Goal: Task Accomplishment & Management: Use online tool/utility

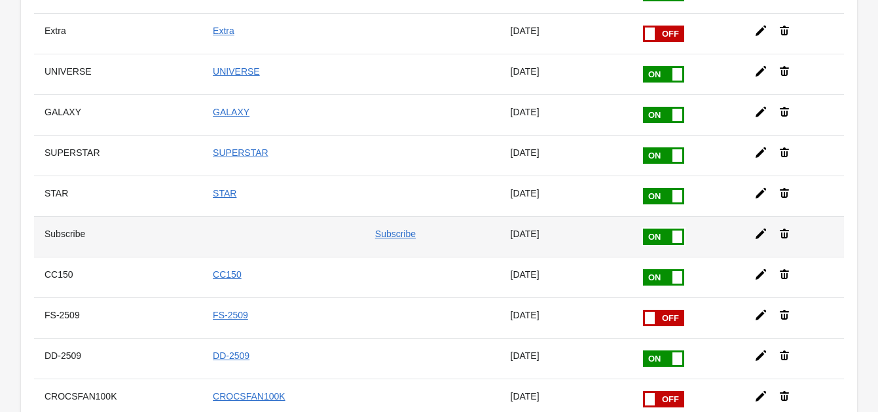
scroll to position [454, 0]
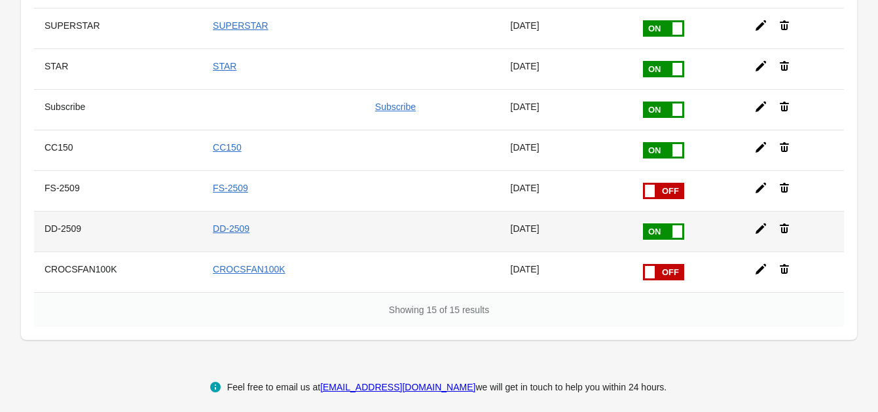
click at [759, 222] on icon at bounding box center [760, 228] width 13 height 13
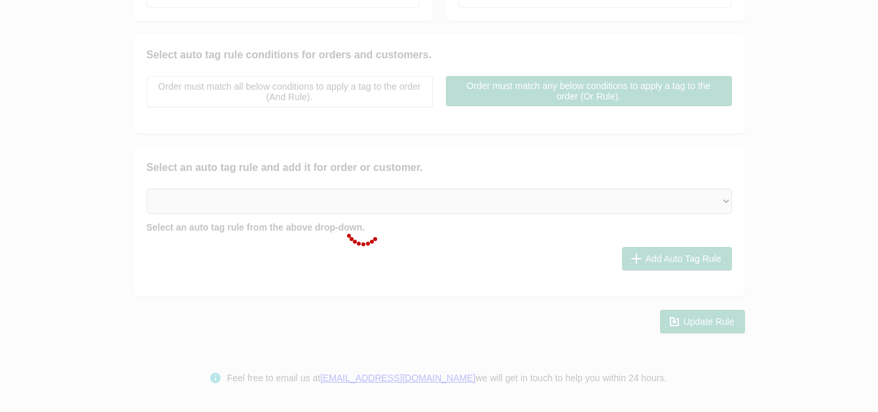
scroll to position [289, 0]
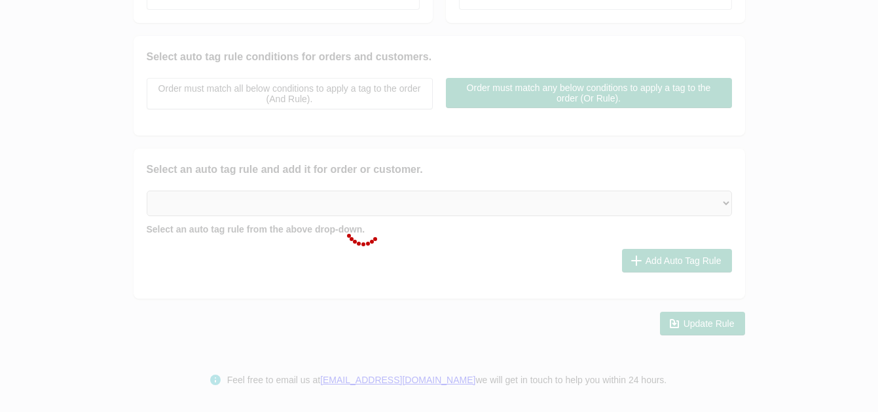
type input "DD-2509"
checkbox input "true"
type input "DD-2509"
select select "2"
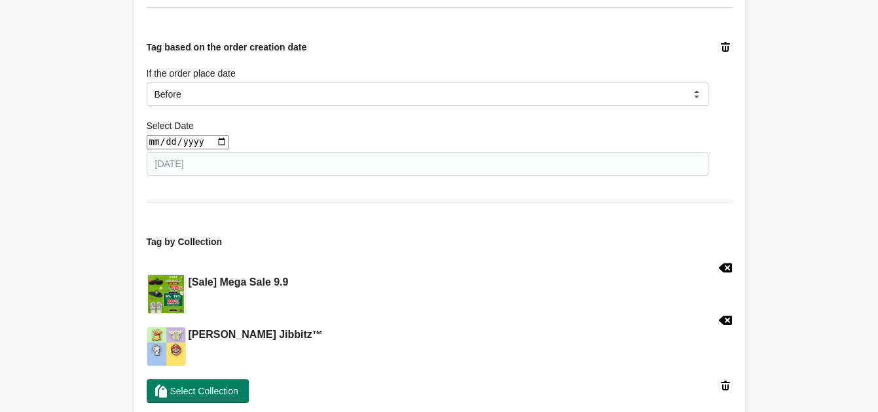
scroll to position [454, 0]
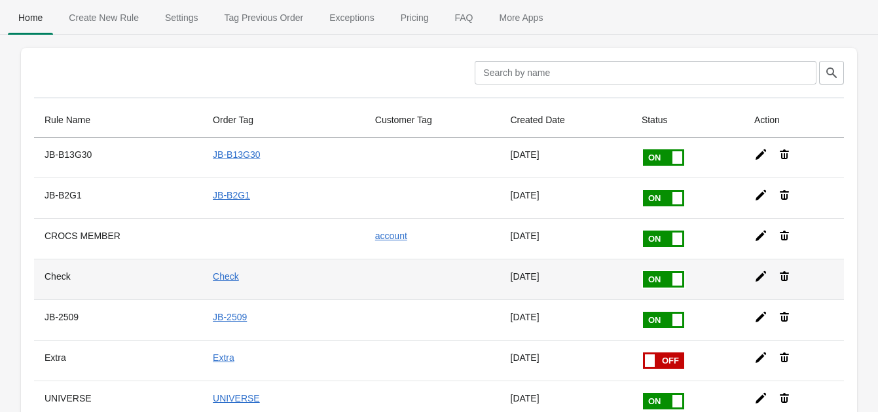
click at [758, 272] on icon at bounding box center [760, 276] width 10 height 10
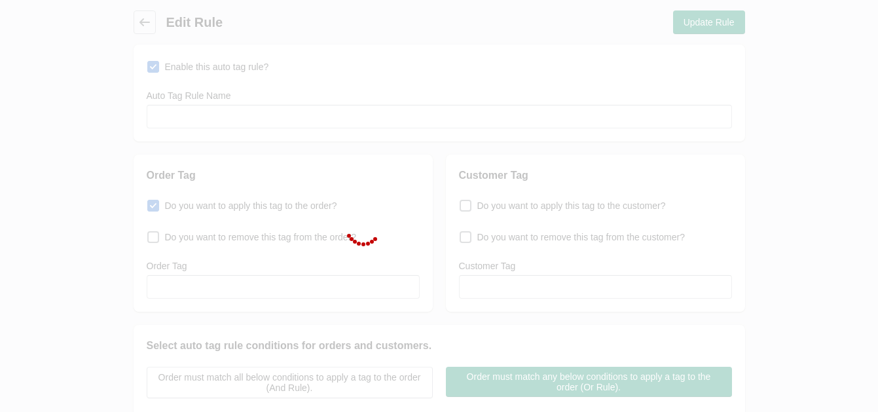
type input "Check"
checkbox input "true"
type input "Check"
select select "2"
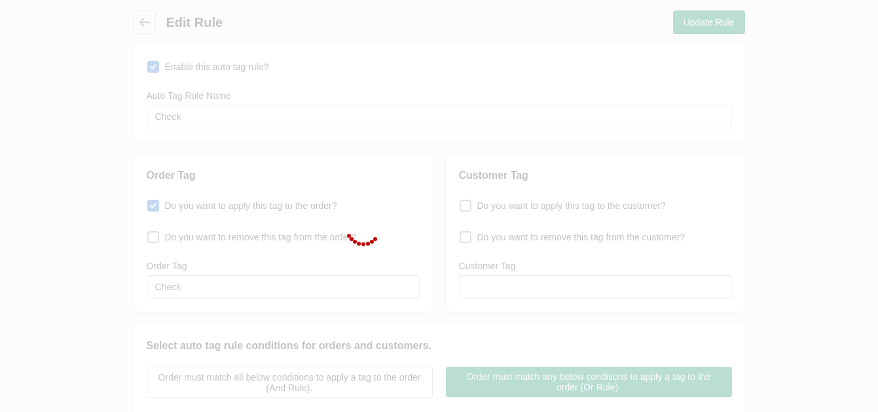
select select "3"
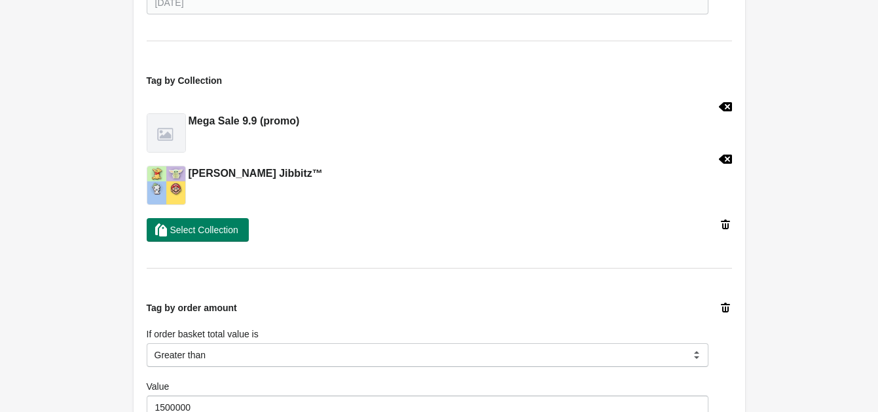
scroll to position [982, 0]
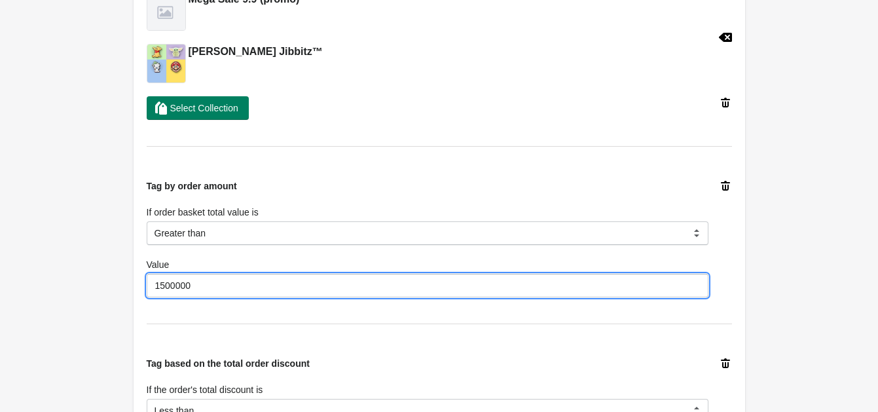
drag, startPoint x: 221, startPoint y: 285, endPoint x: 98, endPoint y: 283, distance: 123.7
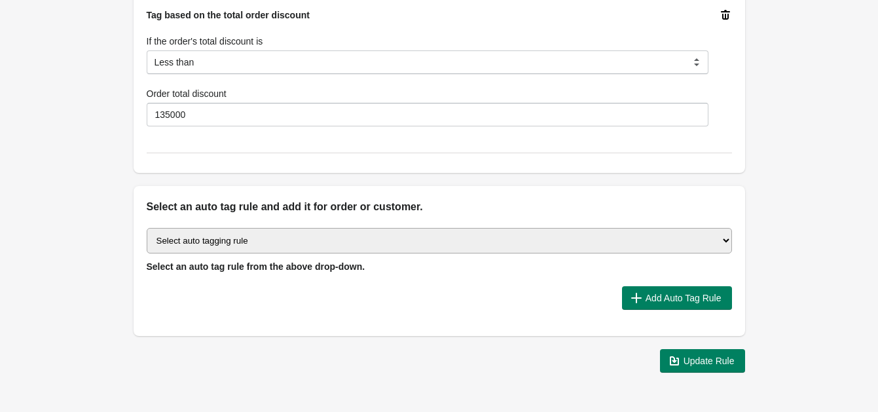
scroll to position [1367, 0]
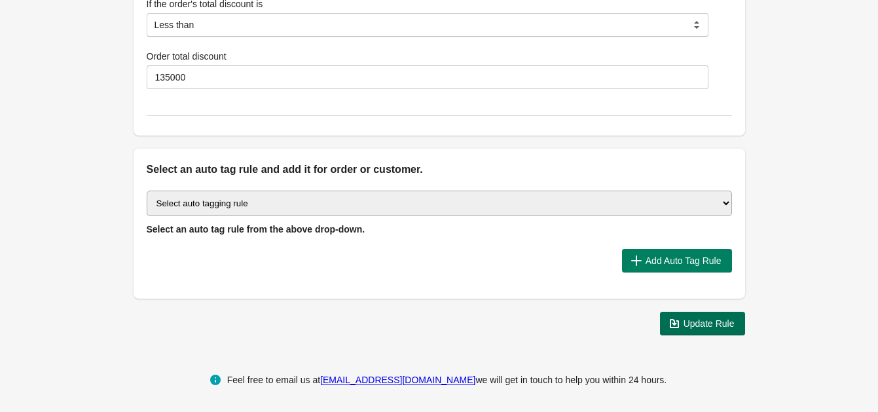
type input "1265000"
click at [714, 324] on span "Update Rule" at bounding box center [708, 323] width 51 height 10
